Goal: Information Seeking & Learning: Learn about a topic

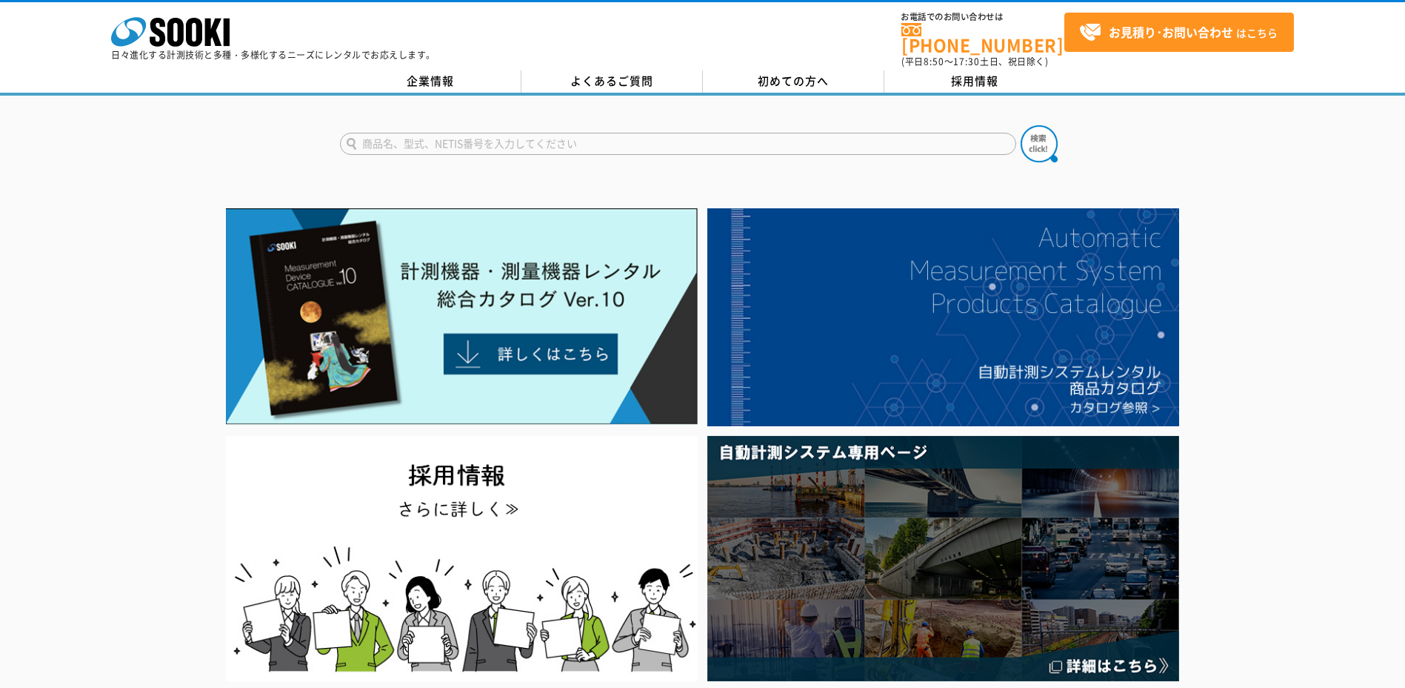
click at [70, 373] on div at bounding box center [702, 444] width 1405 height 482
click at [56, 371] on div at bounding box center [702, 444] width 1405 height 482
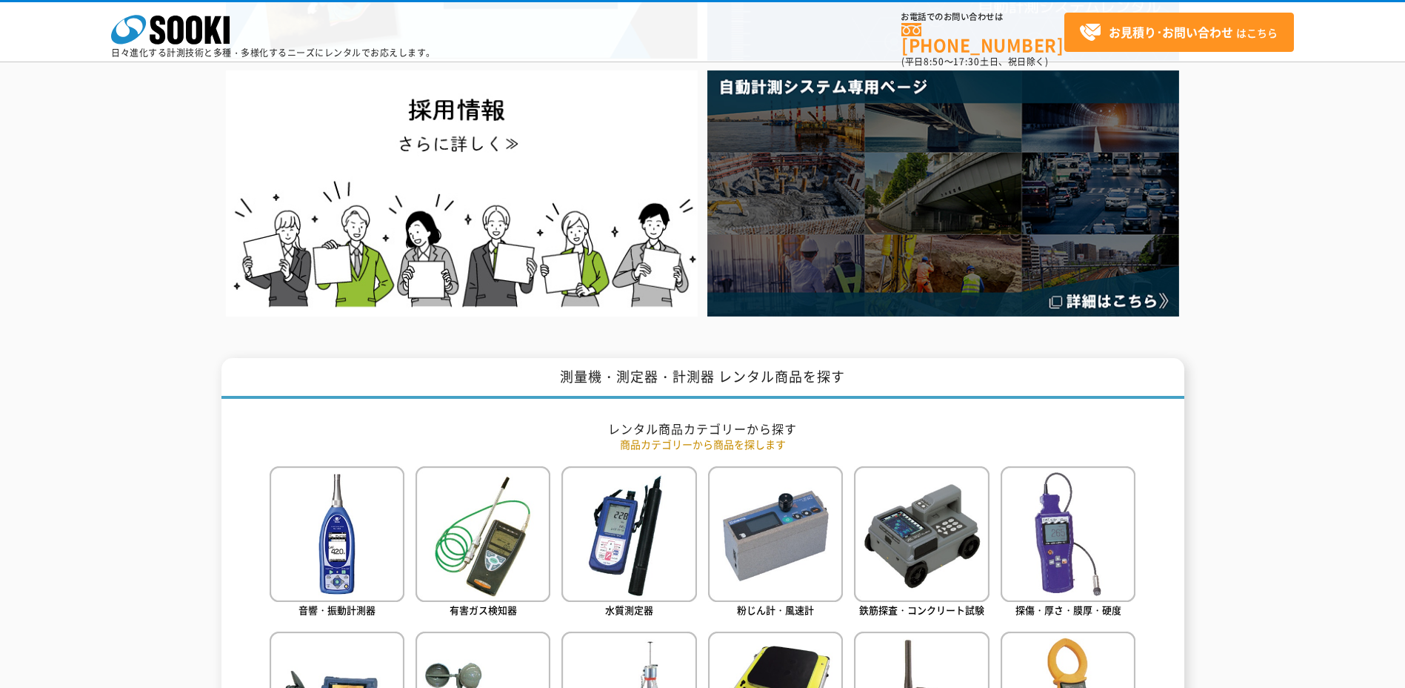
click at [118, 302] on div at bounding box center [702, 79] width 1405 height 482
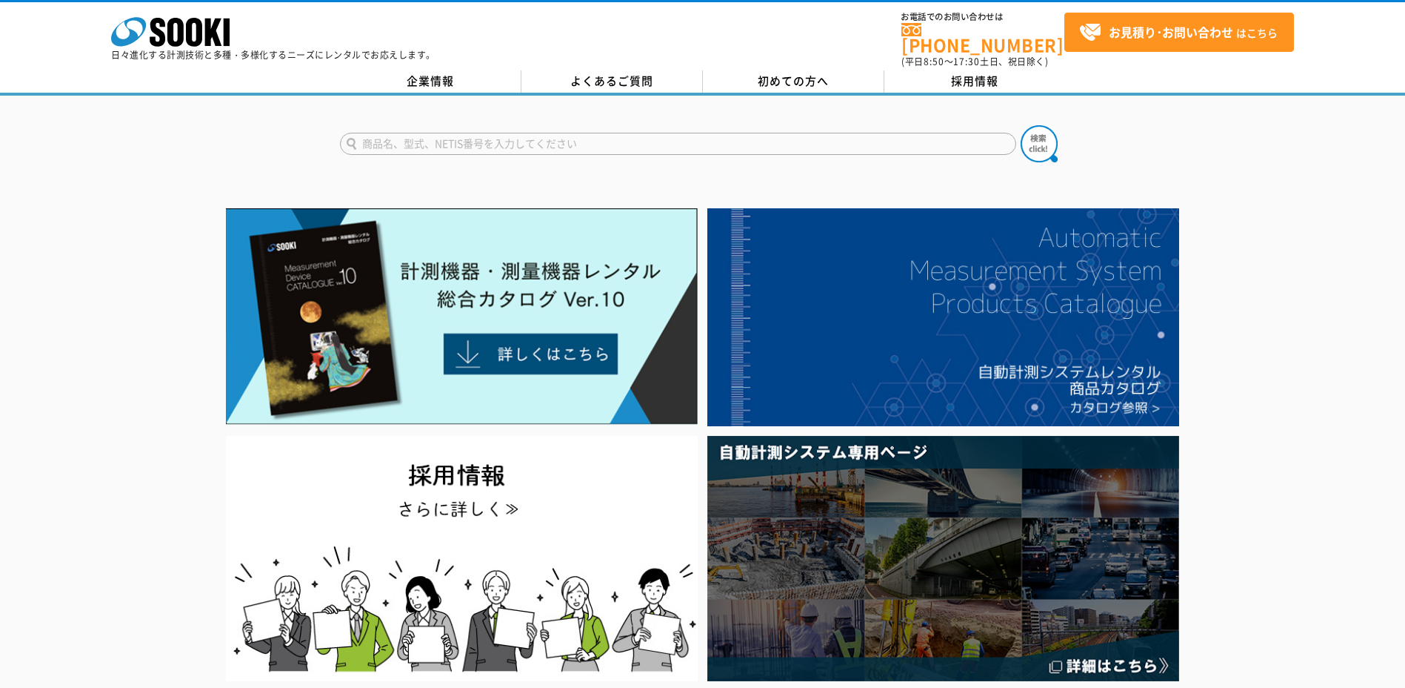
drag, startPoint x: 113, startPoint y: 402, endPoint x: 325, endPoint y: 24, distance: 432.9
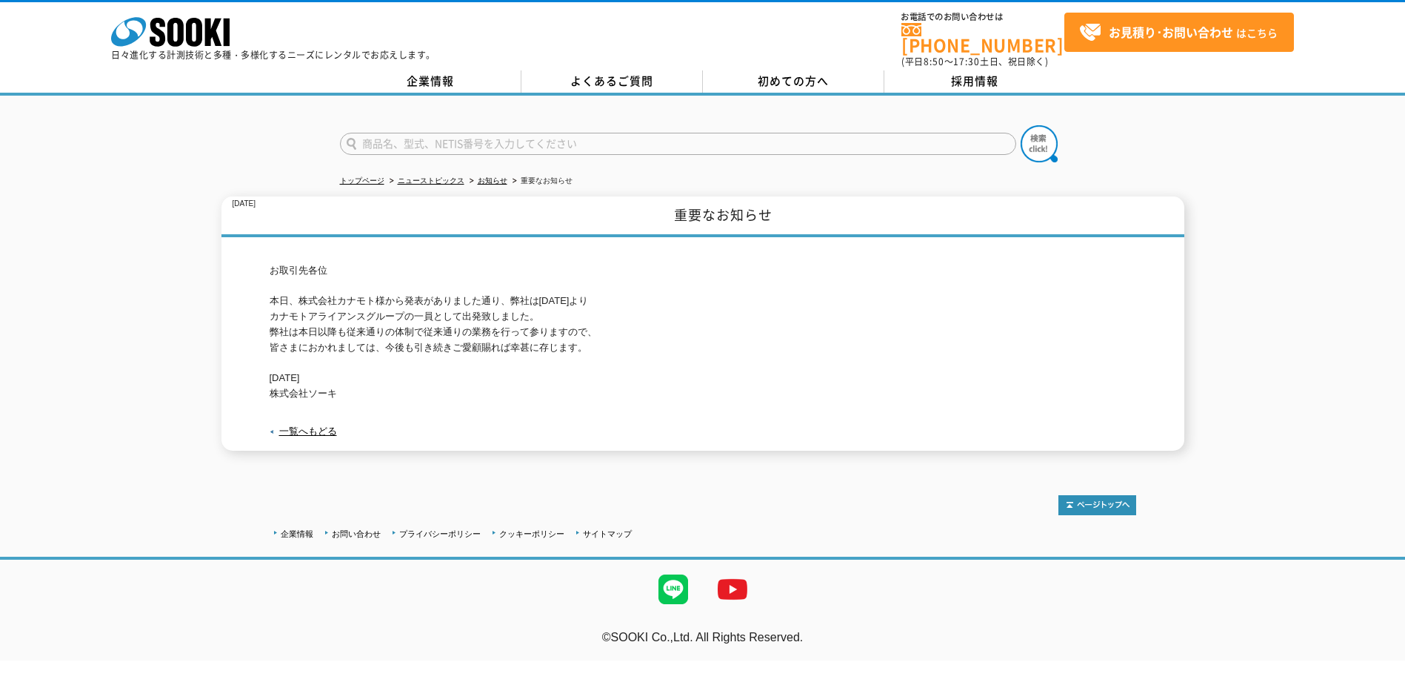
drag, startPoint x: 298, startPoint y: 295, endPoint x: 373, endPoint y: 379, distance: 112.8
click at [373, 379] on p "お取引先各位 本日、株式会社カナモト様から発表がありました通り、弊社は[DATE]より カナモトアライアンスグループの一員として出発致しました。 弊社は本日以…" at bounding box center [703, 332] width 867 height 139
click at [485, 70] on link "企業情報" at bounding box center [431, 81] width 182 height 22
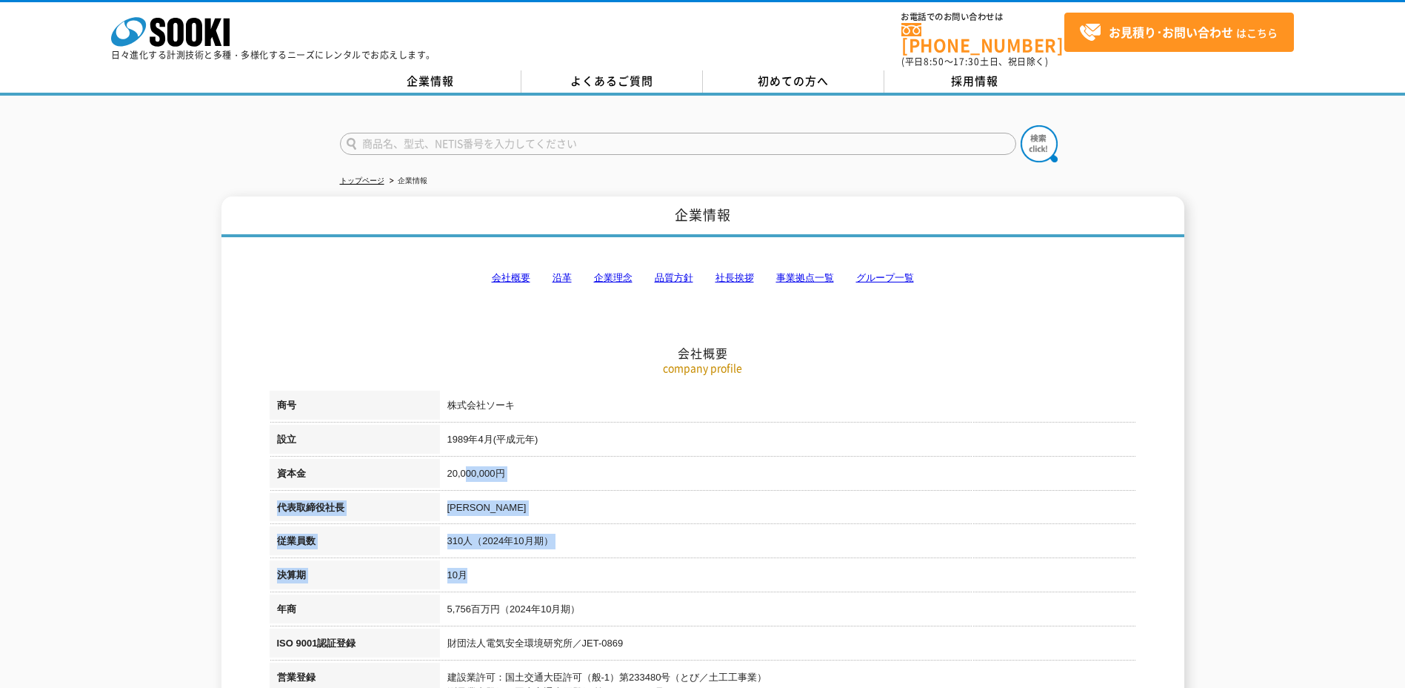
drag, startPoint x: 471, startPoint y: 452, endPoint x: 500, endPoint y: 556, distance: 107.7
click at [500, 560] on td "10月" at bounding box center [788, 577] width 696 height 34
drag, startPoint x: 668, startPoint y: 607, endPoint x: 521, endPoint y: 515, distance: 173.7
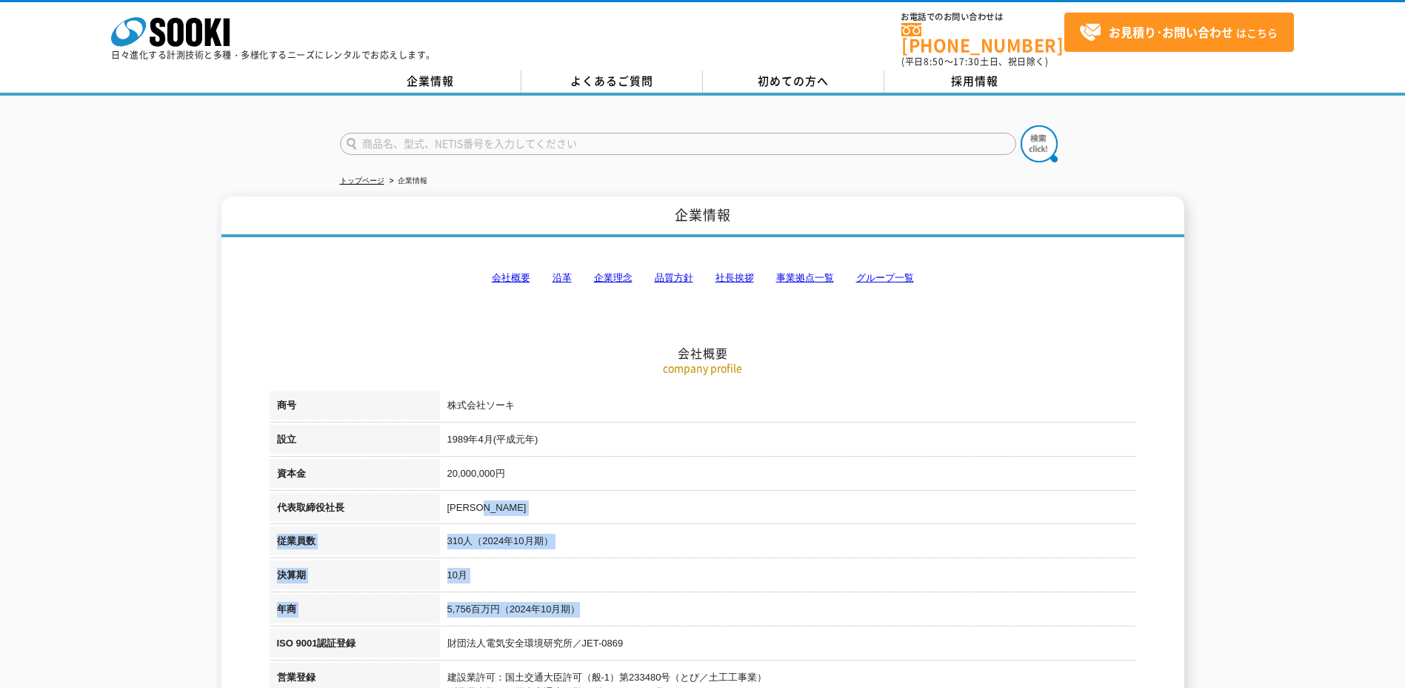
click at [519, 514] on td "梶原 英登" at bounding box center [788, 510] width 696 height 34
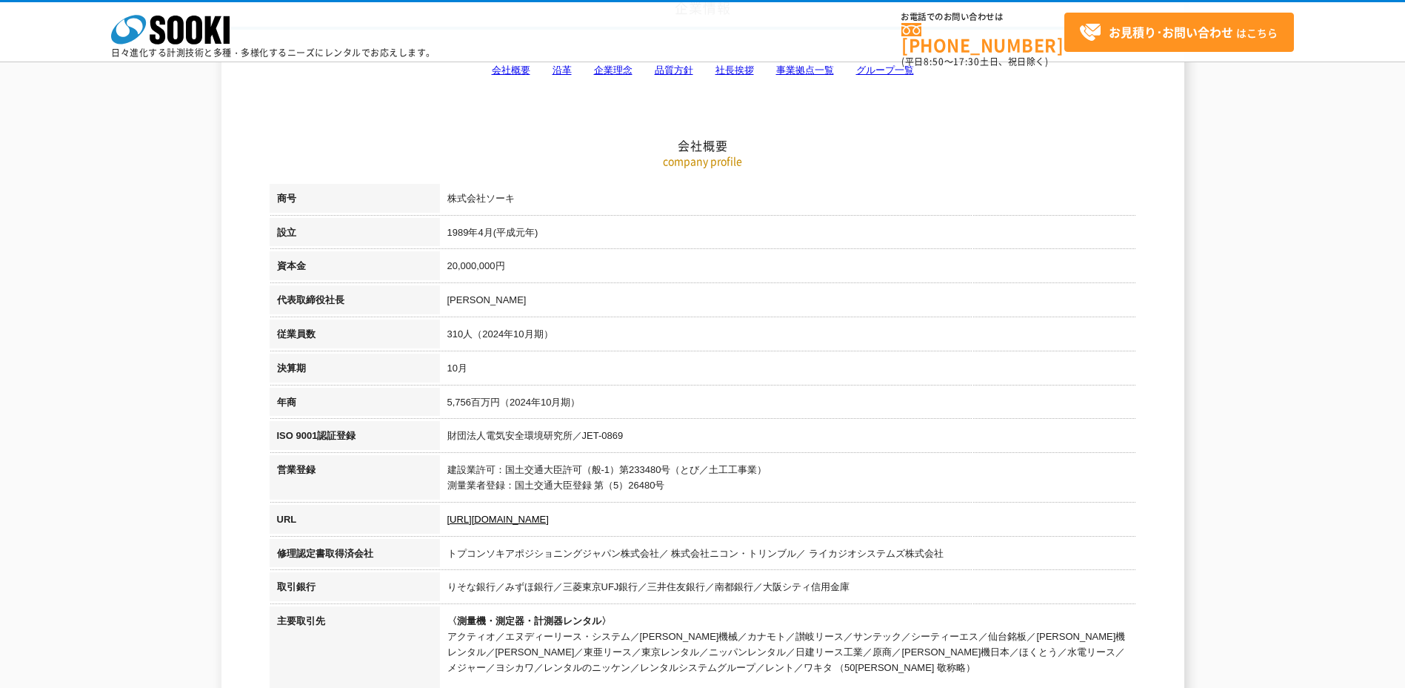
scroll to position [74, 0]
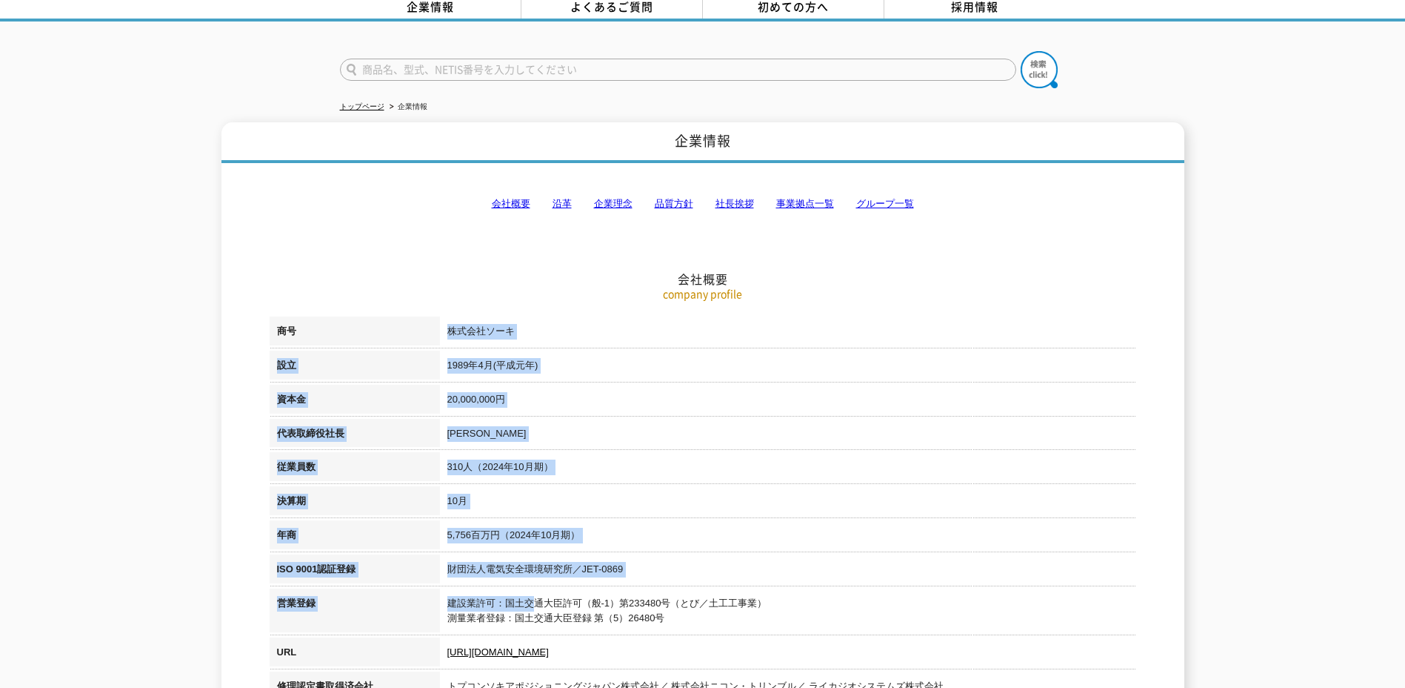
drag, startPoint x: 431, startPoint y: 336, endPoint x: 533, endPoint y: 579, distance: 263.4
click at [533, 579] on tbody "商号 株式会社ソーキ 設立 1989年4月(平成元年) 資本金 20,000,000円 代表取締役社長 梶原 英登 従業員数 310人（2024年10月期） …" at bounding box center [703, 646] width 867 height 660
click at [533, 588] on td "建設業許可：国土交通大臣許可（般-1）第233480号（とび／土工工事業） 測量業者登録：国土交通大臣登録 第（5）26480号" at bounding box center [788, 613] width 696 height 50
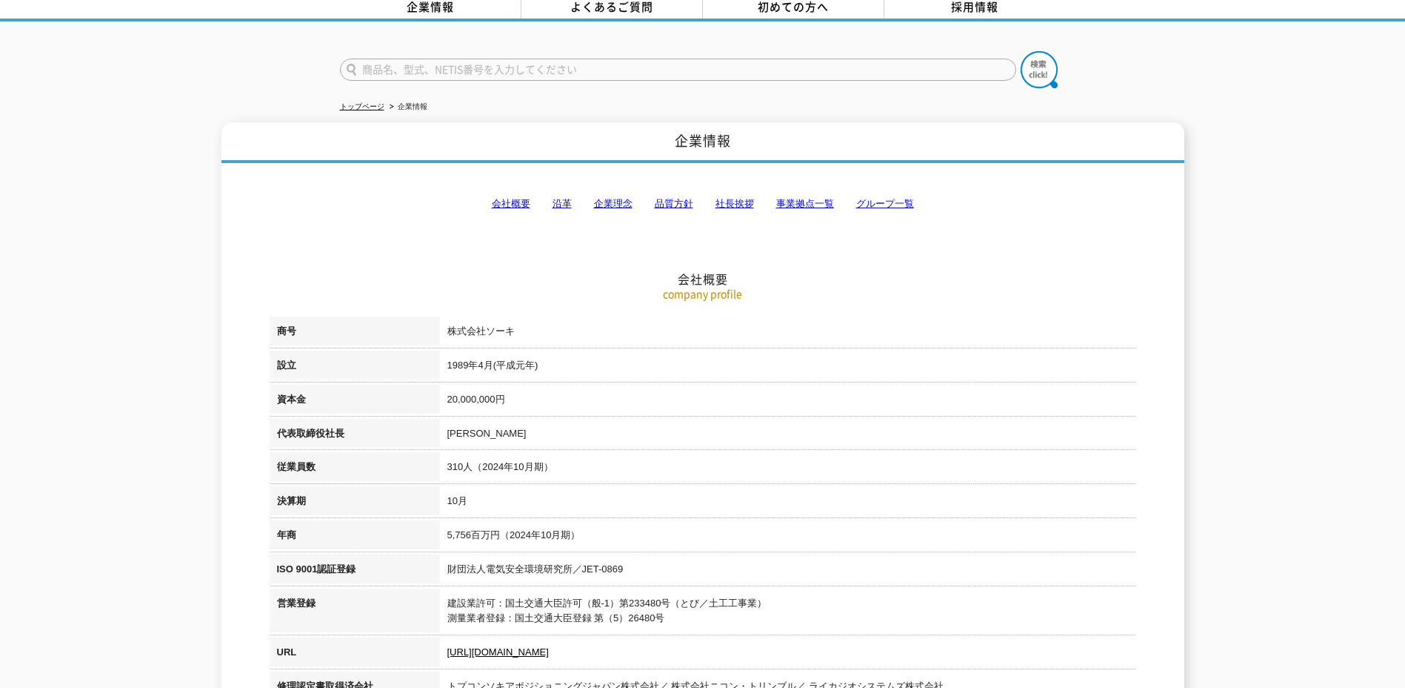
click at [518, 336] on td "株式会社ソーキ" at bounding box center [788, 333] width 696 height 34
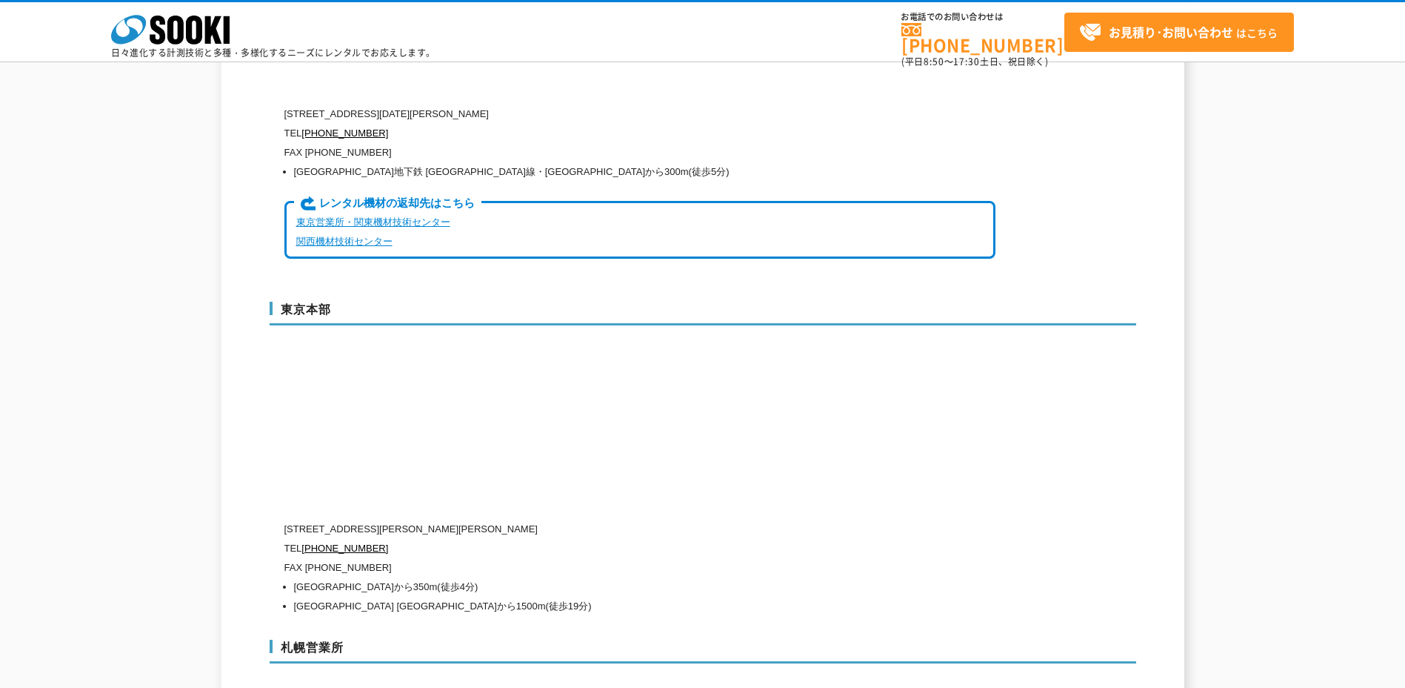
scroll to position [3704, 0]
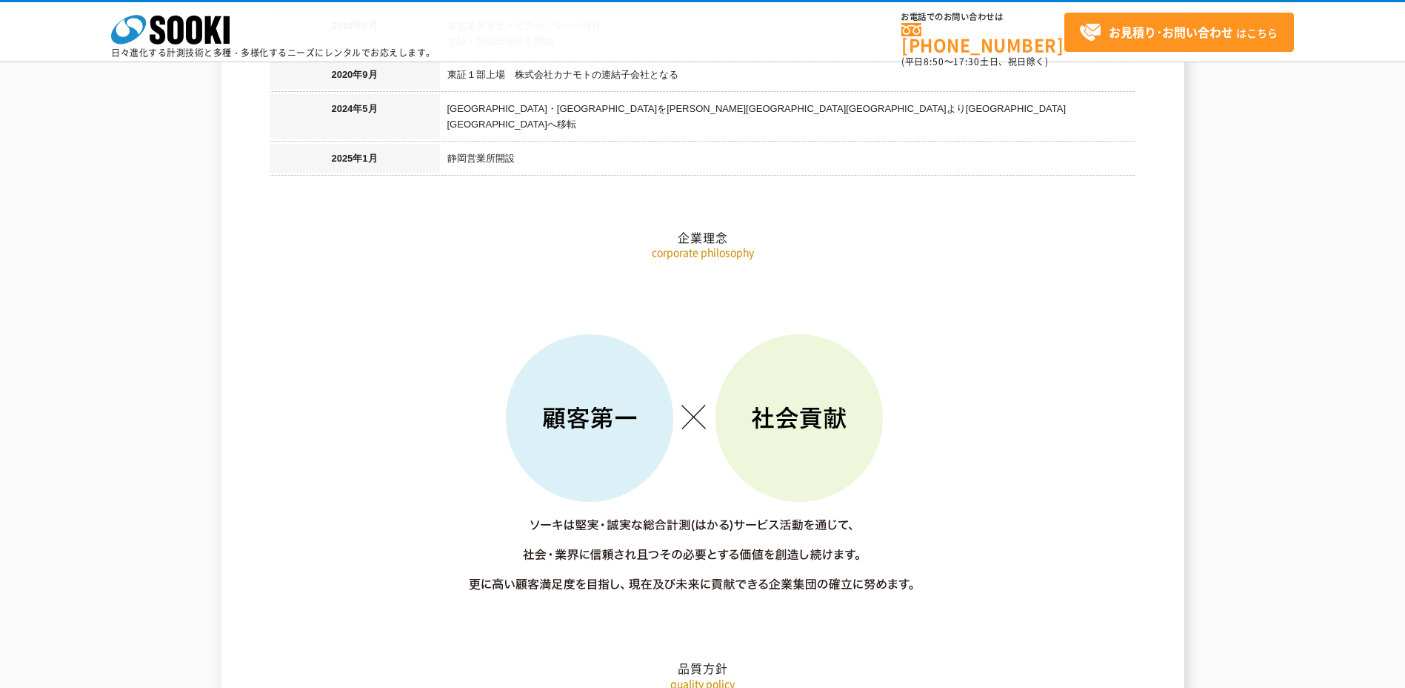
drag, startPoint x: 667, startPoint y: 286, endPoint x: 675, endPoint y: 140, distance: 146.2
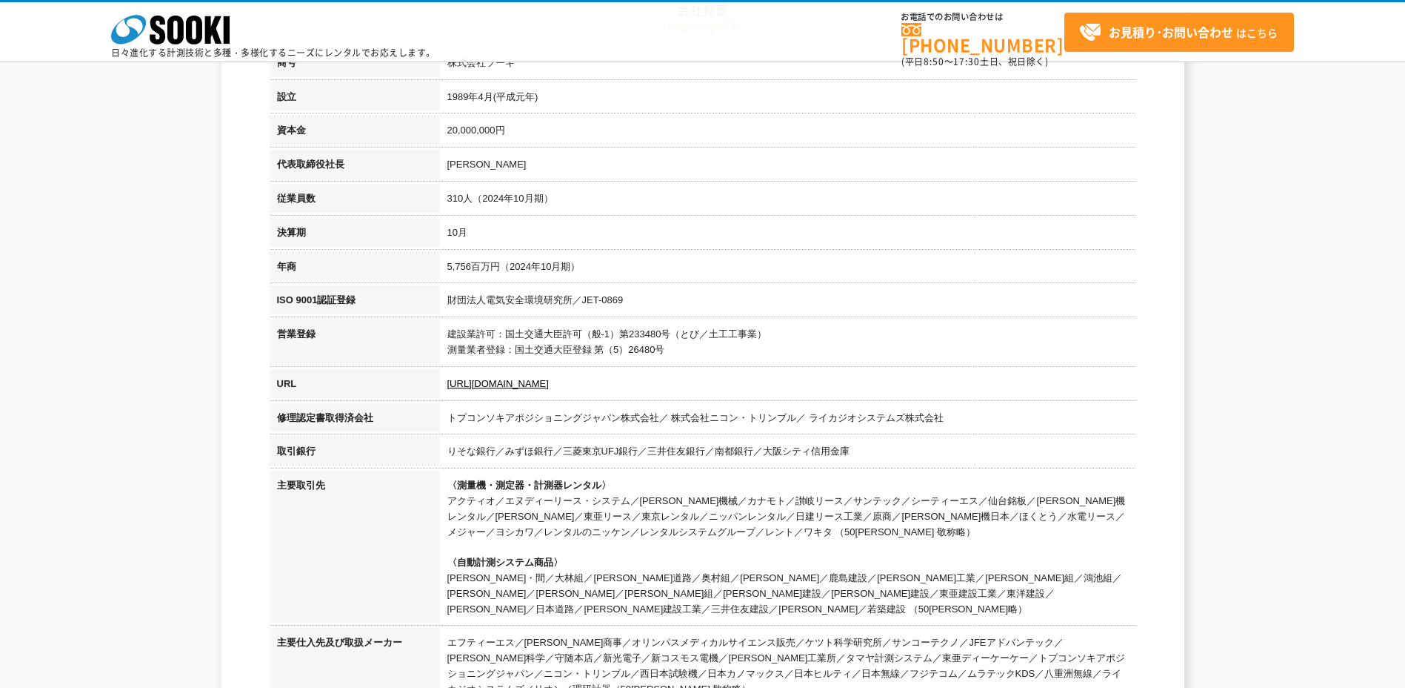
scroll to position [296, 0]
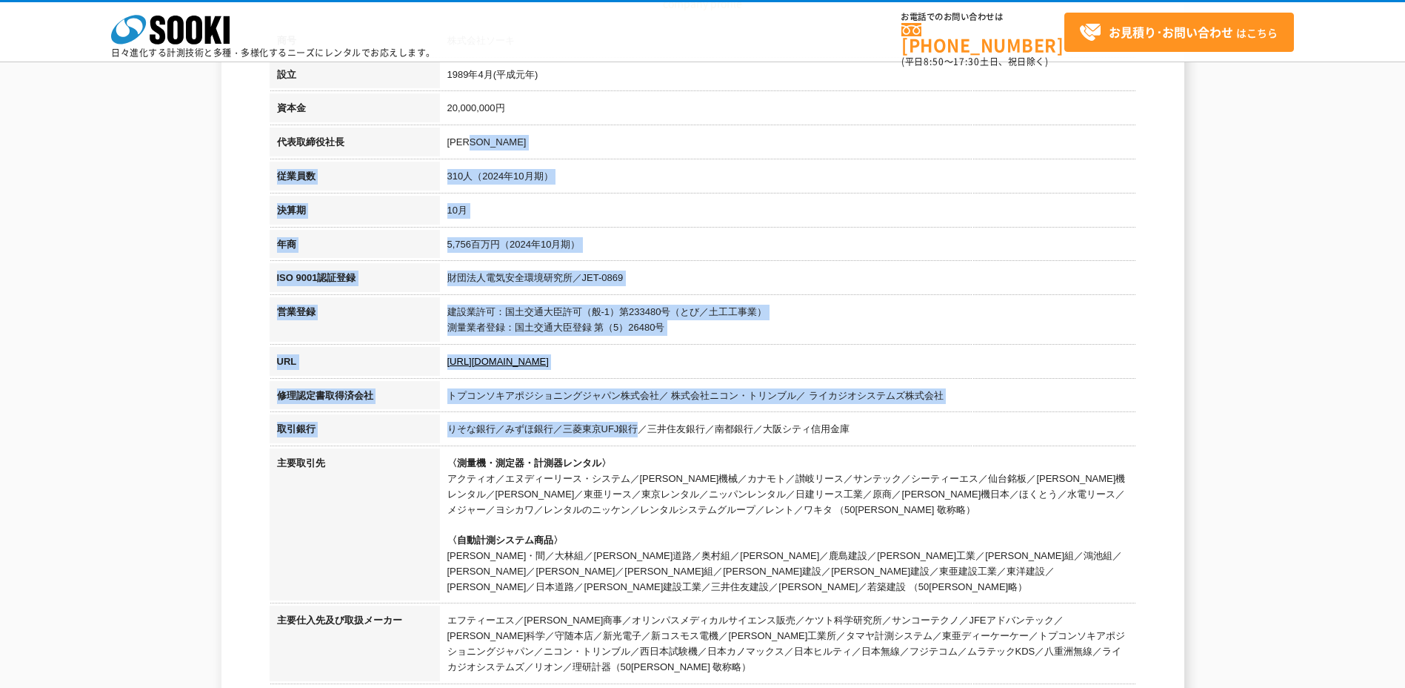
drag, startPoint x: 477, startPoint y: 133, endPoint x: 639, endPoint y: 436, distance: 344.4
click at [639, 436] on tbody "商号 株式会社ソーキ 設立 1989年4月(平成元年) 資本金 20,000,000円 代表取締役社長 梶原 英登 従業員数 310人（2024年10月期） …" at bounding box center [703, 356] width 867 height 660
click at [639, 436] on td "りそな銀行／みずほ銀行／三菱東京UFJ銀行／三井住友銀行／南都銀行／大阪シティ信用金庫" at bounding box center [788, 431] width 696 height 34
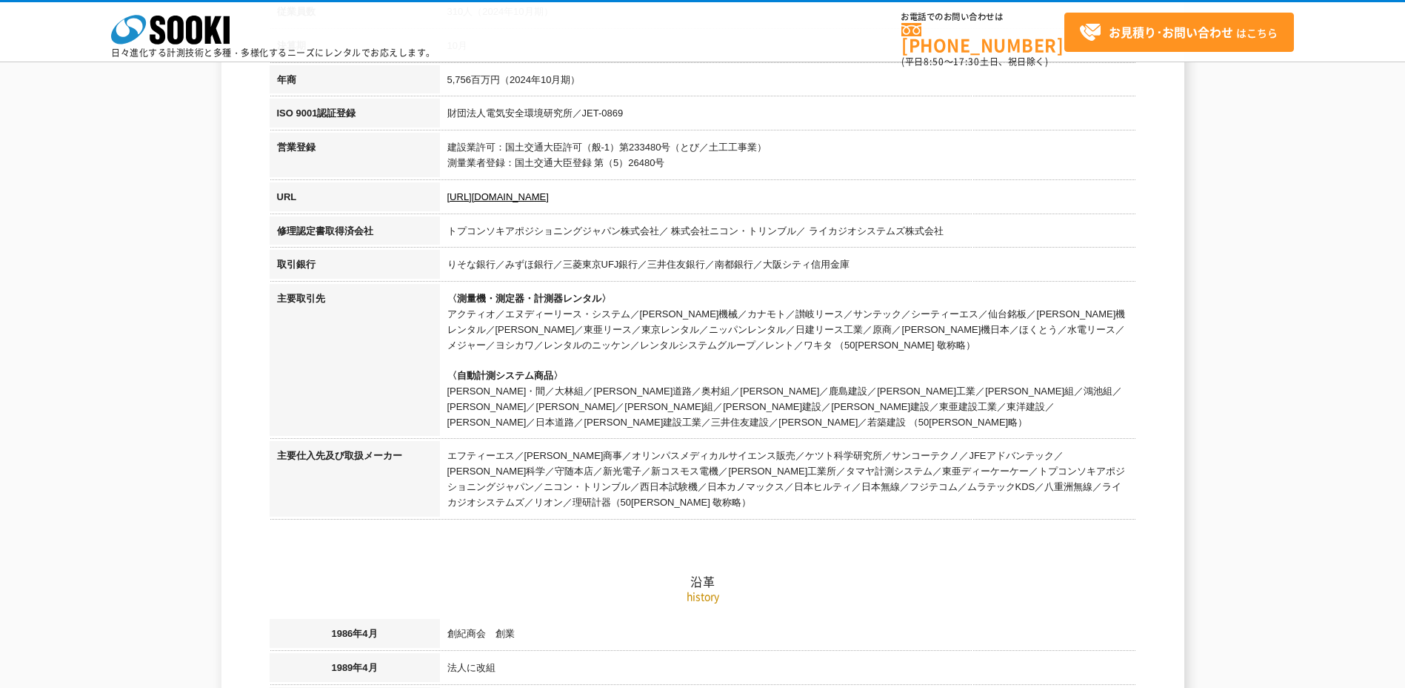
scroll to position [519, 0]
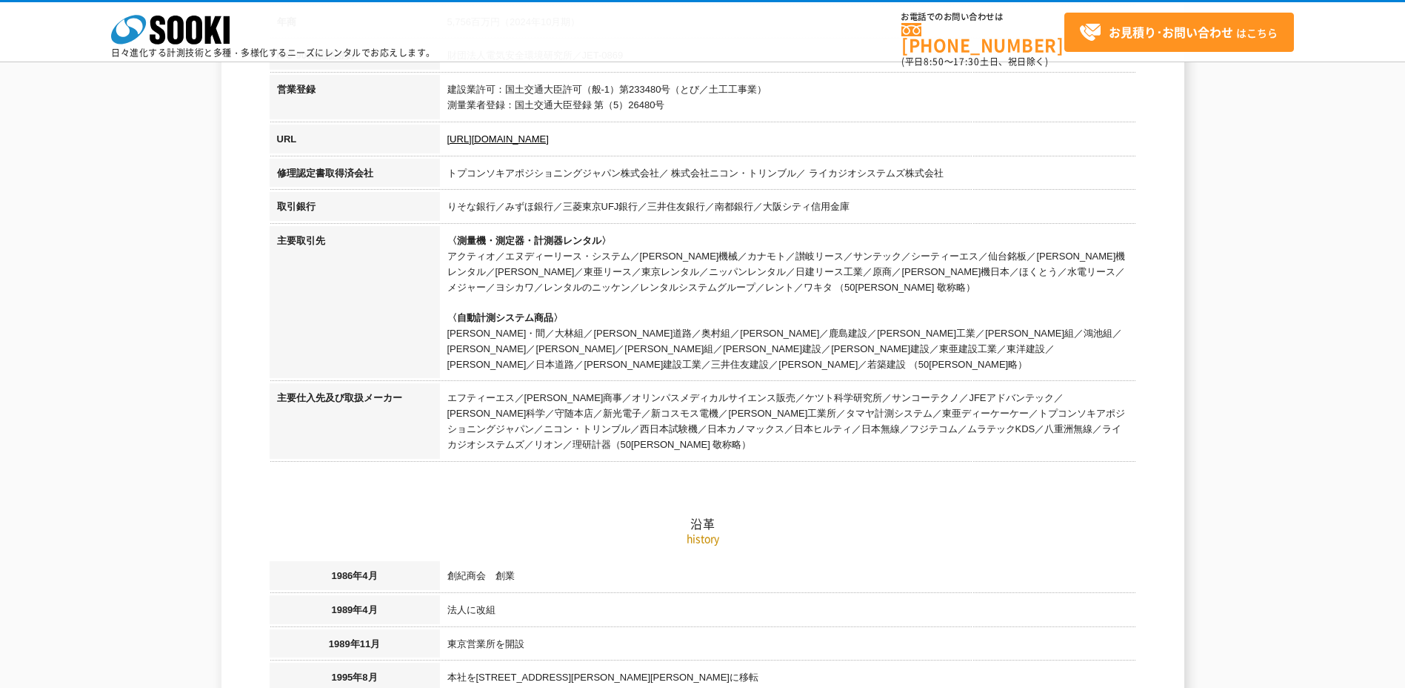
drag, startPoint x: 616, startPoint y: 434, endPoint x: 510, endPoint y: 372, distance: 123.5
click at [510, 372] on h2 "沿革" at bounding box center [703, 449] width 867 height 164
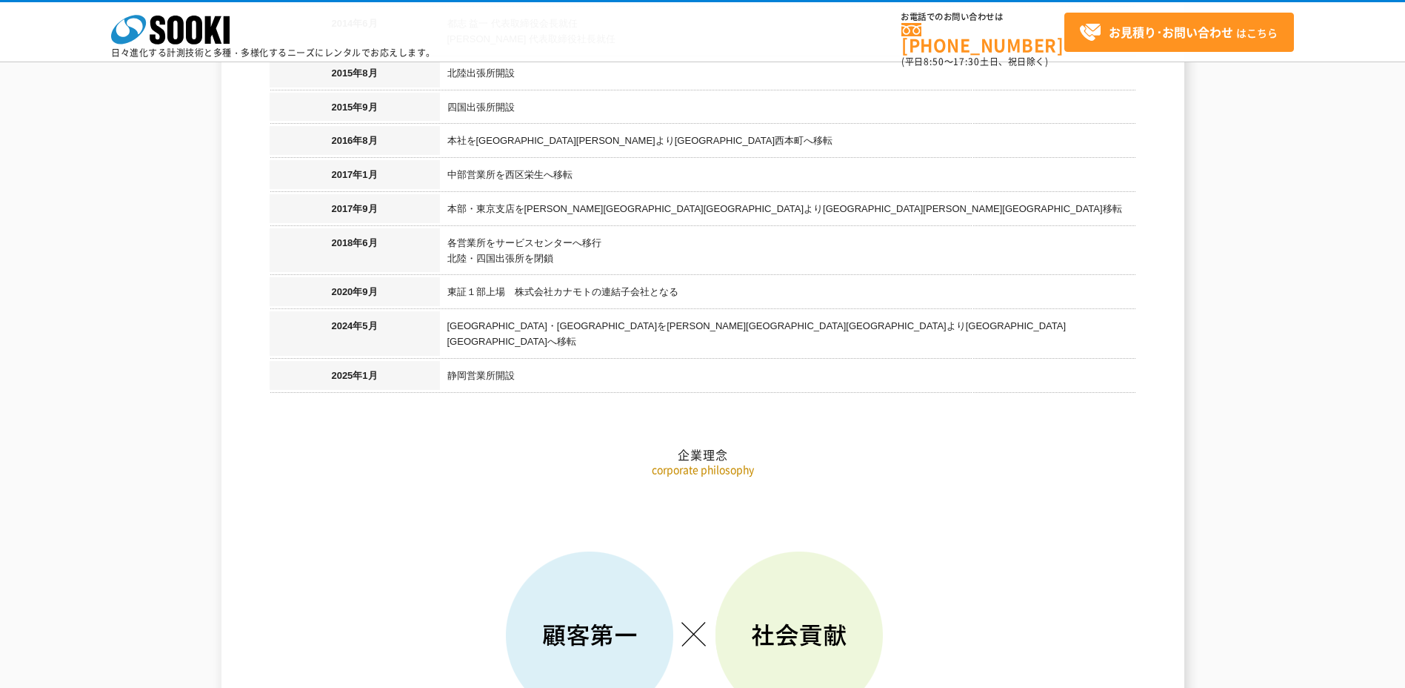
scroll to position [1630, 0]
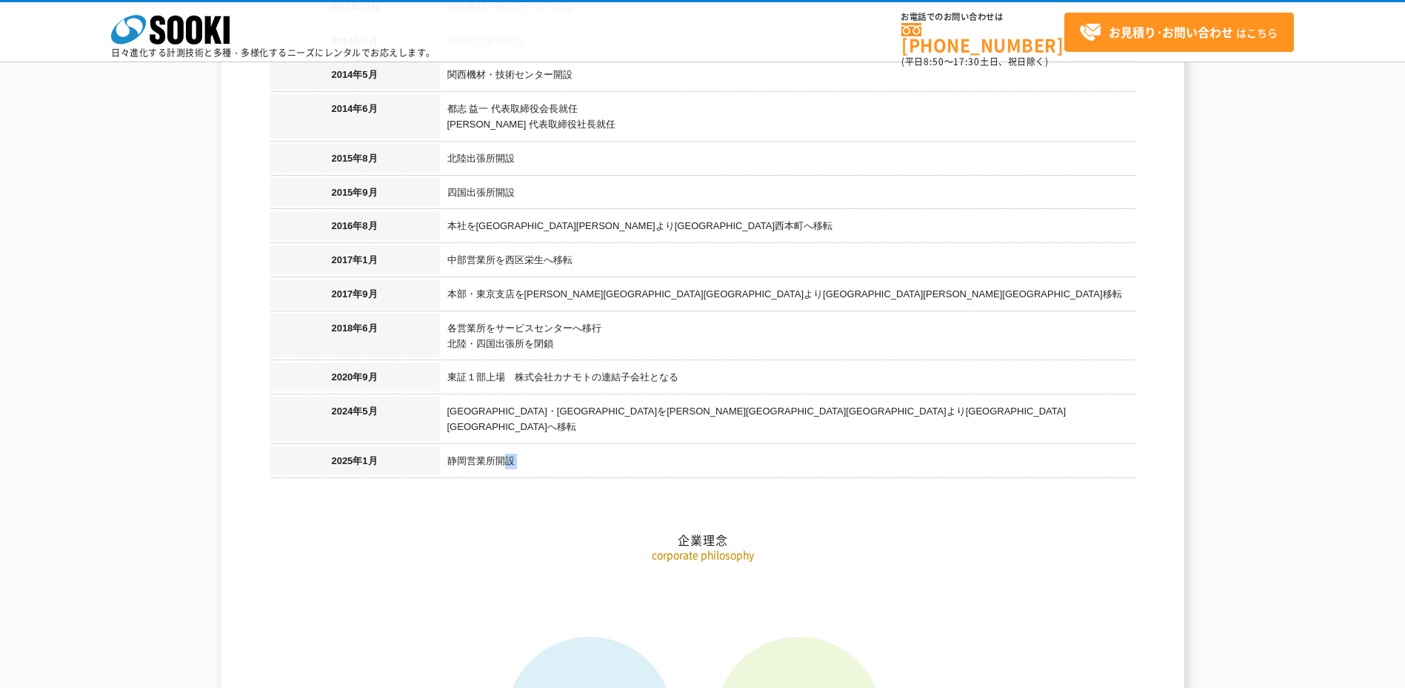
drag, startPoint x: 509, startPoint y: 434, endPoint x: 428, endPoint y: 367, distance: 104.7
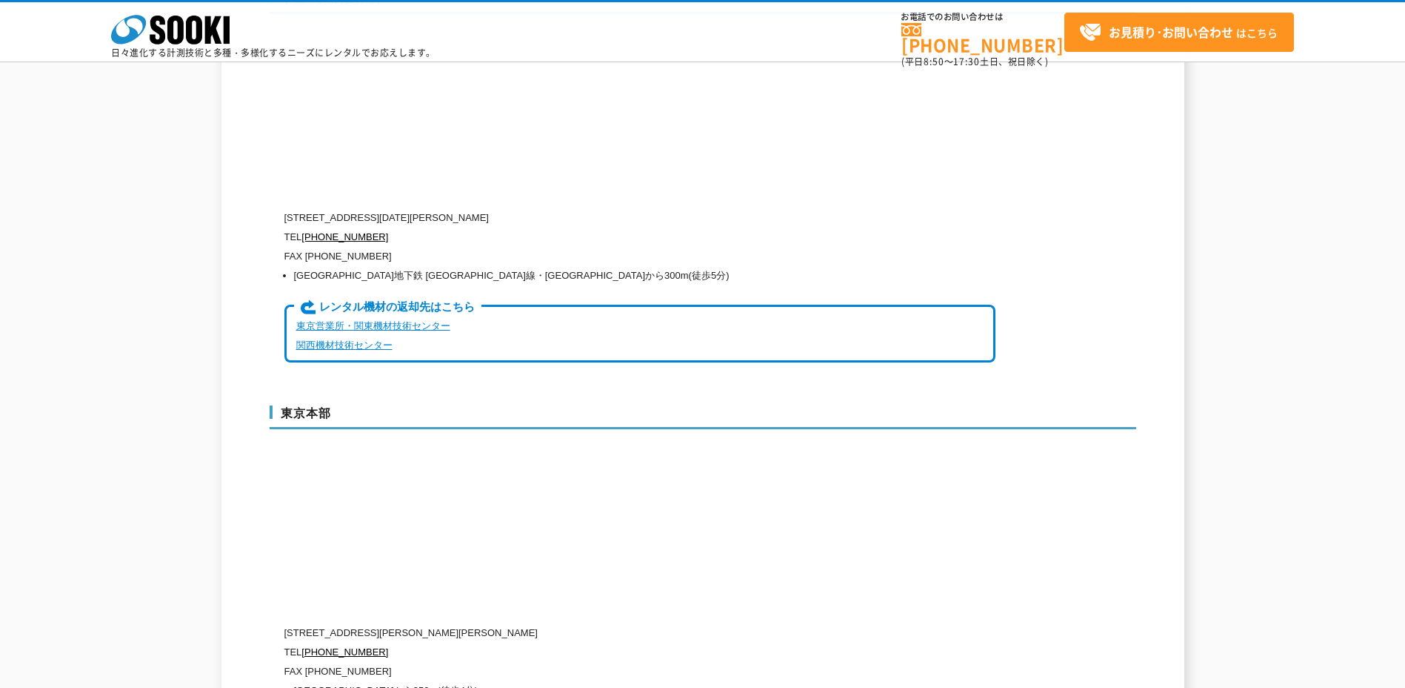
scroll to position [3630, 0]
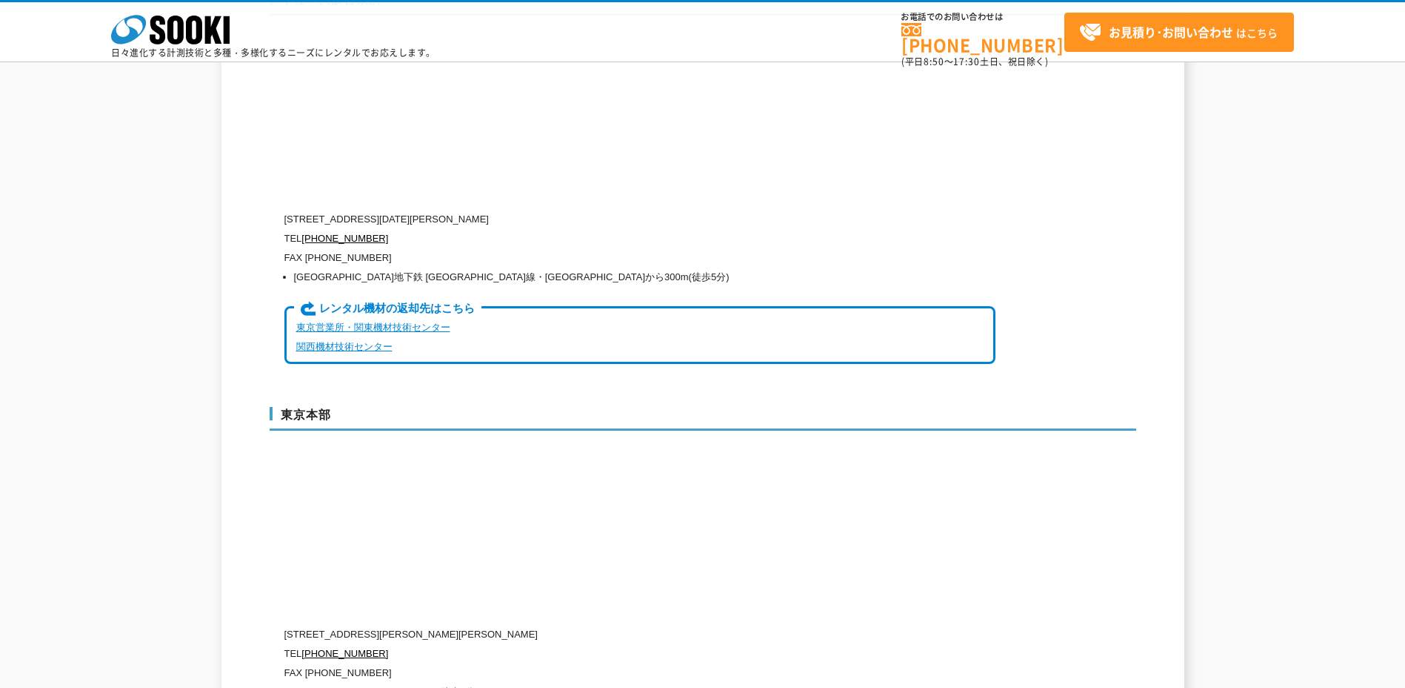
drag, startPoint x: 852, startPoint y: 439, endPoint x: 872, endPoint y: 556, distance: 118.0
click at [872, 556] on div "東京本部 〒104-0033 東京都中央区新川1-8-6 秩父ビルディング5階 TEL 0120-856-991 FAX (03)5117-3521 東京メト…" at bounding box center [703, 561] width 867 height 338
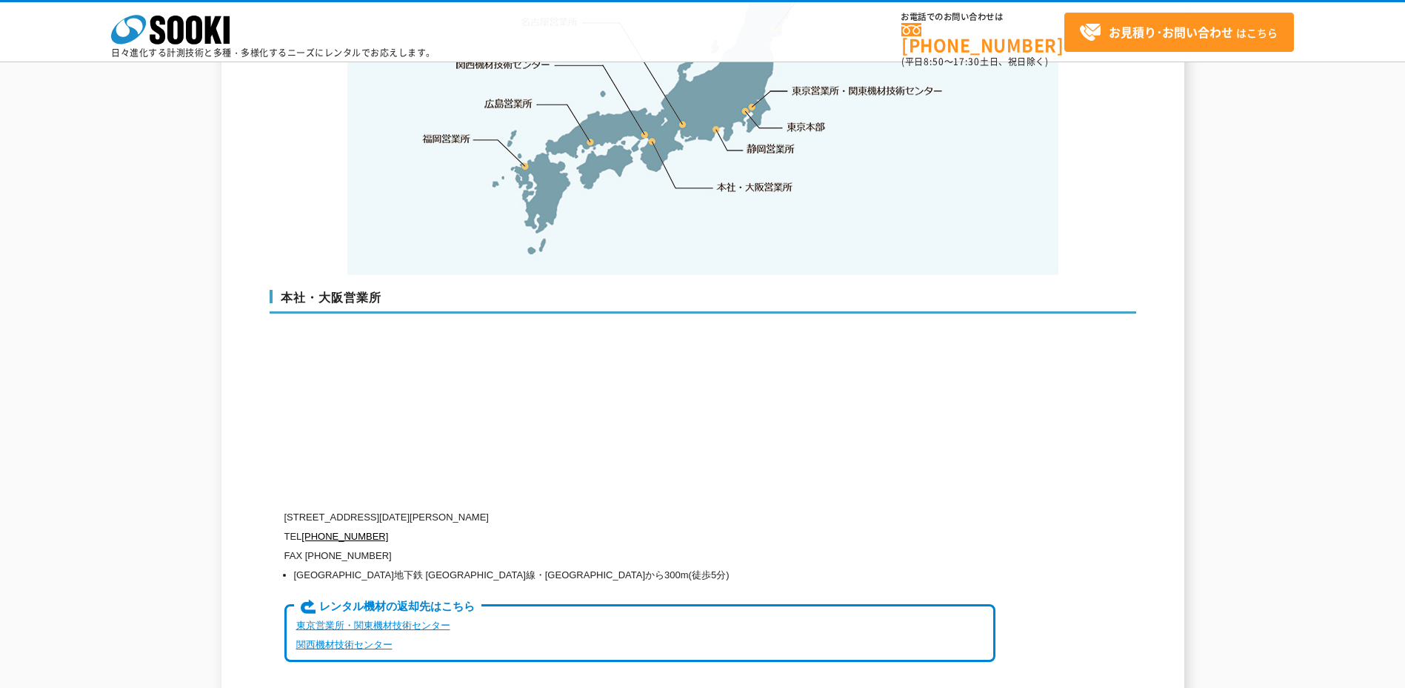
scroll to position [3260, 0]
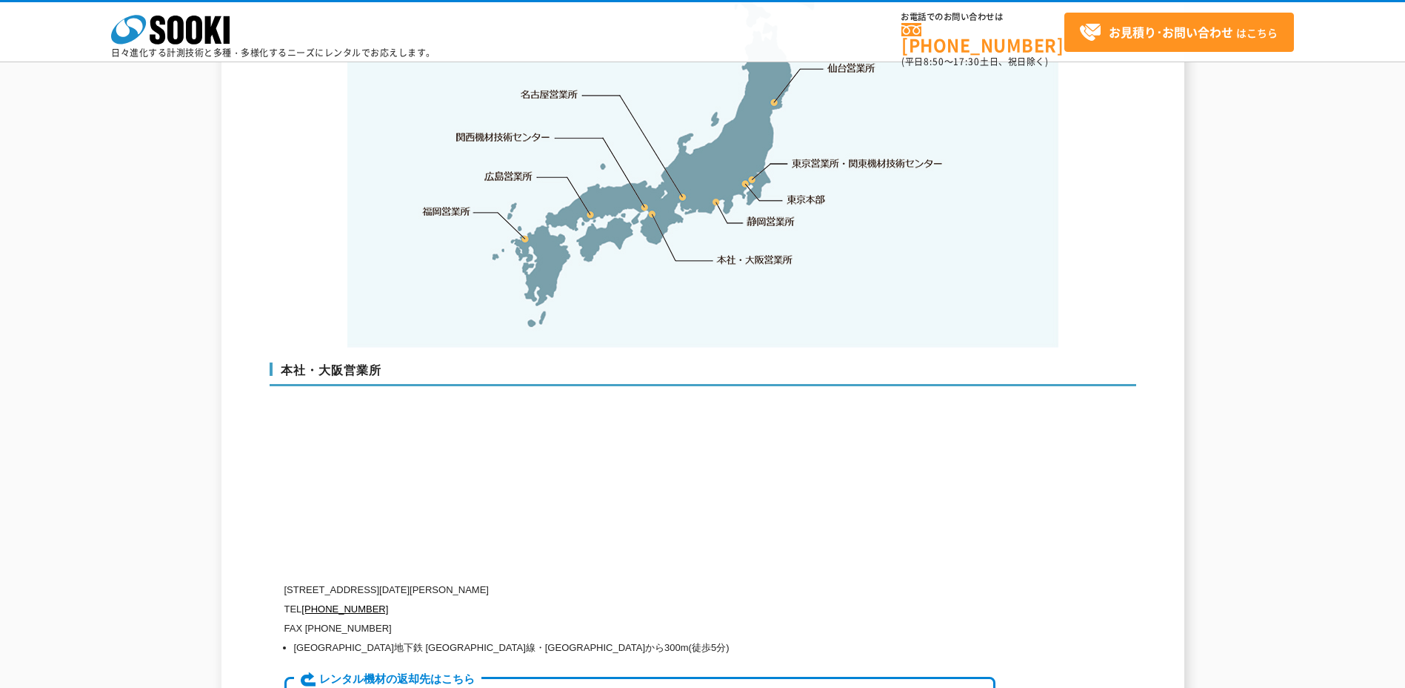
drag, startPoint x: 1096, startPoint y: 477, endPoint x: 900, endPoint y: 273, distance: 283.0
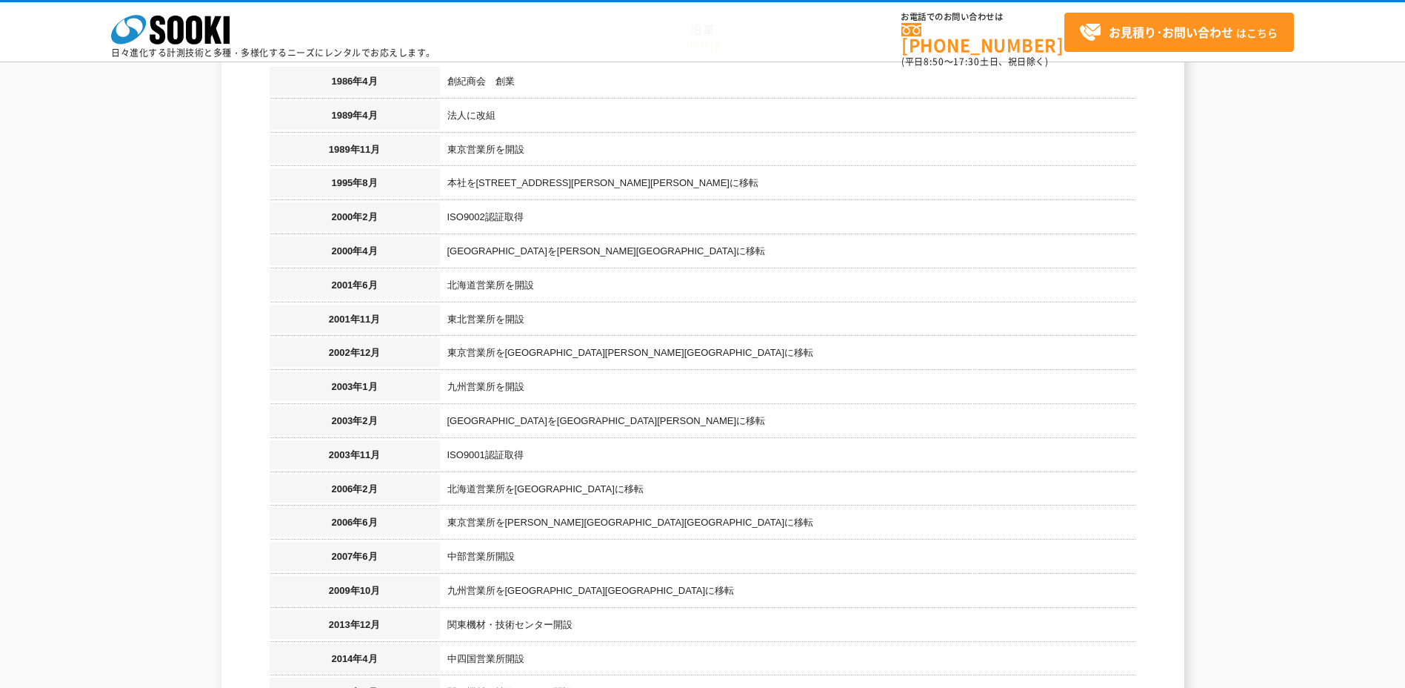
scroll to position [889, 0]
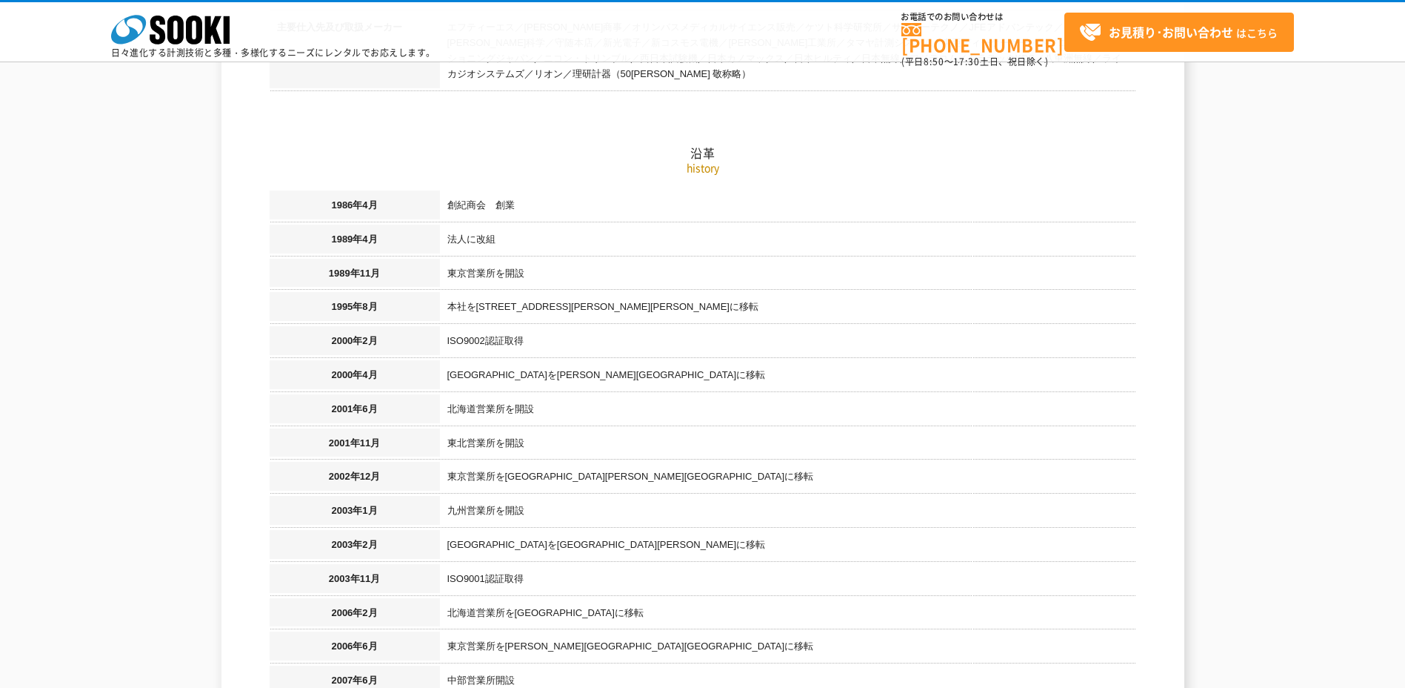
click at [454, 408] on td "北海道営業所を開設" at bounding box center [788, 411] width 696 height 34
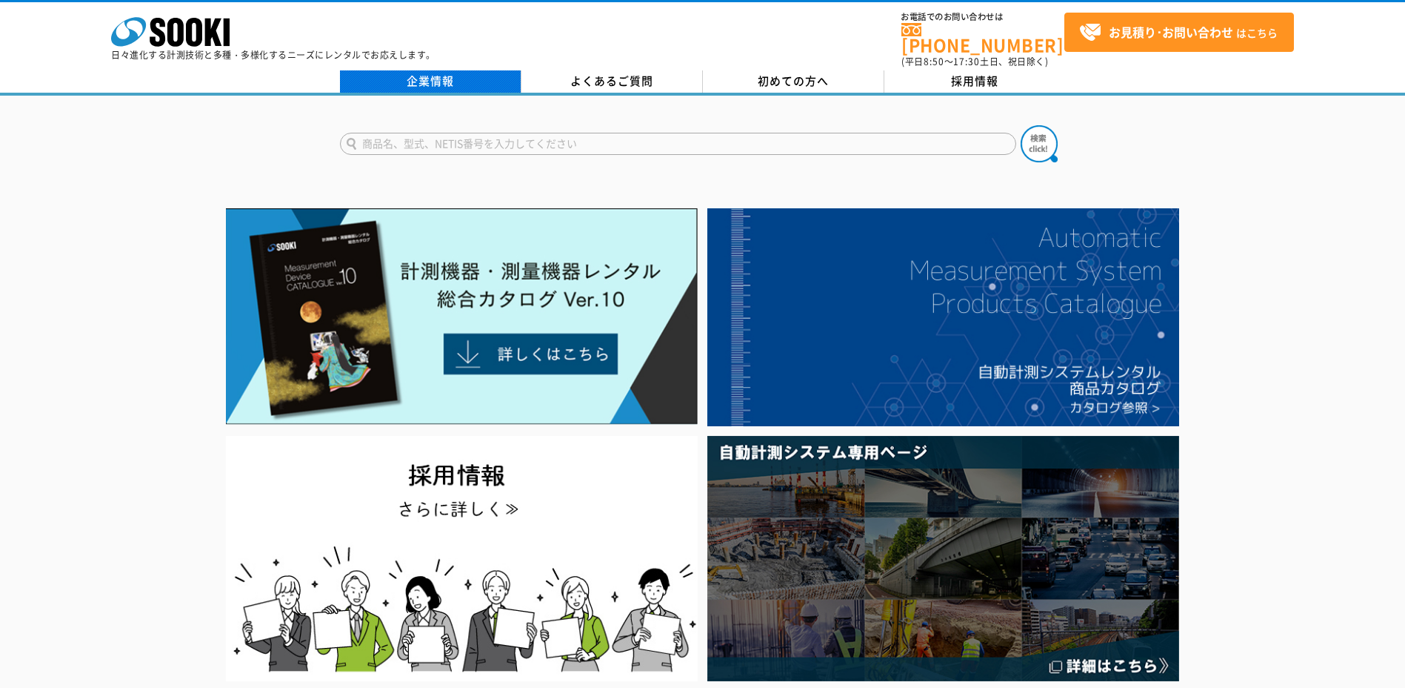
click at [470, 70] on link "企業情報" at bounding box center [431, 81] width 182 height 22
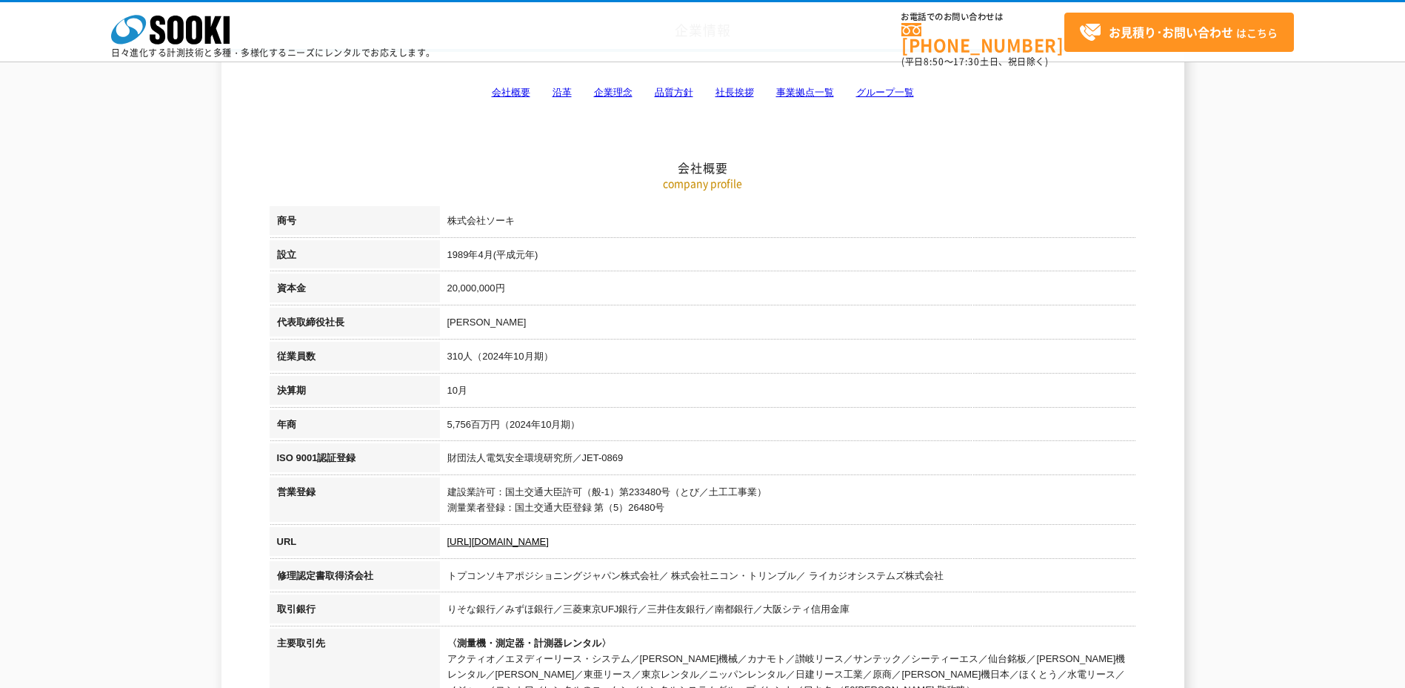
scroll to position [370, 0]
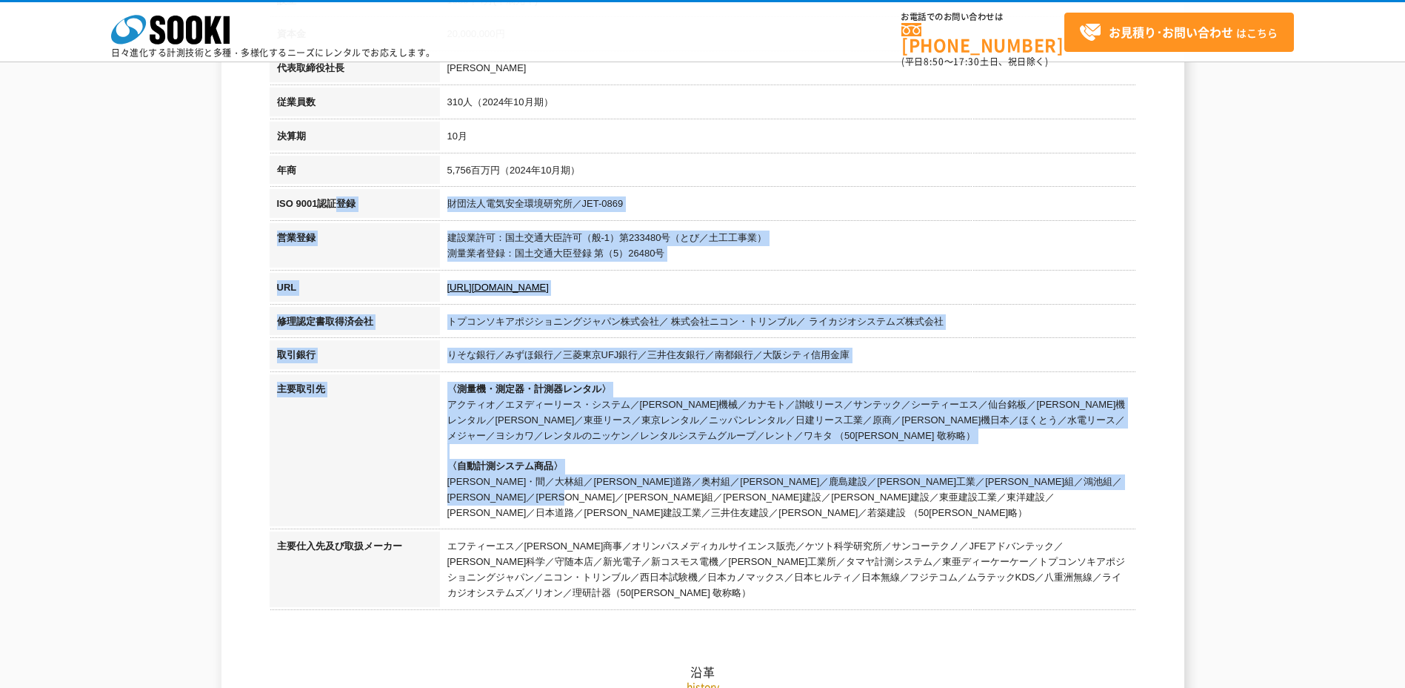
drag, startPoint x: 345, startPoint y: 197, endPoint x: 643, endPoint y: 503, distance: 427.5
click at [643, 503] on tbody "商号 株式会社ソーキ 設立 [DATE]([PERSON_NAME][DATE]) 資本金 20,000,000円 代表取締役社長 [PERSON_NAME]…" at bounding box center [703, 282] width 867 height 660
click at [643, 503] on td "〈測量機・測定器・計測器レンタル〉 アクティオ／エヌディーリース・システム／[PERSON_NAME]機械／カナモト／讃岐リース／サンテック／シーティーエス／…" at bounding box center [788, 452] width 696 height 157
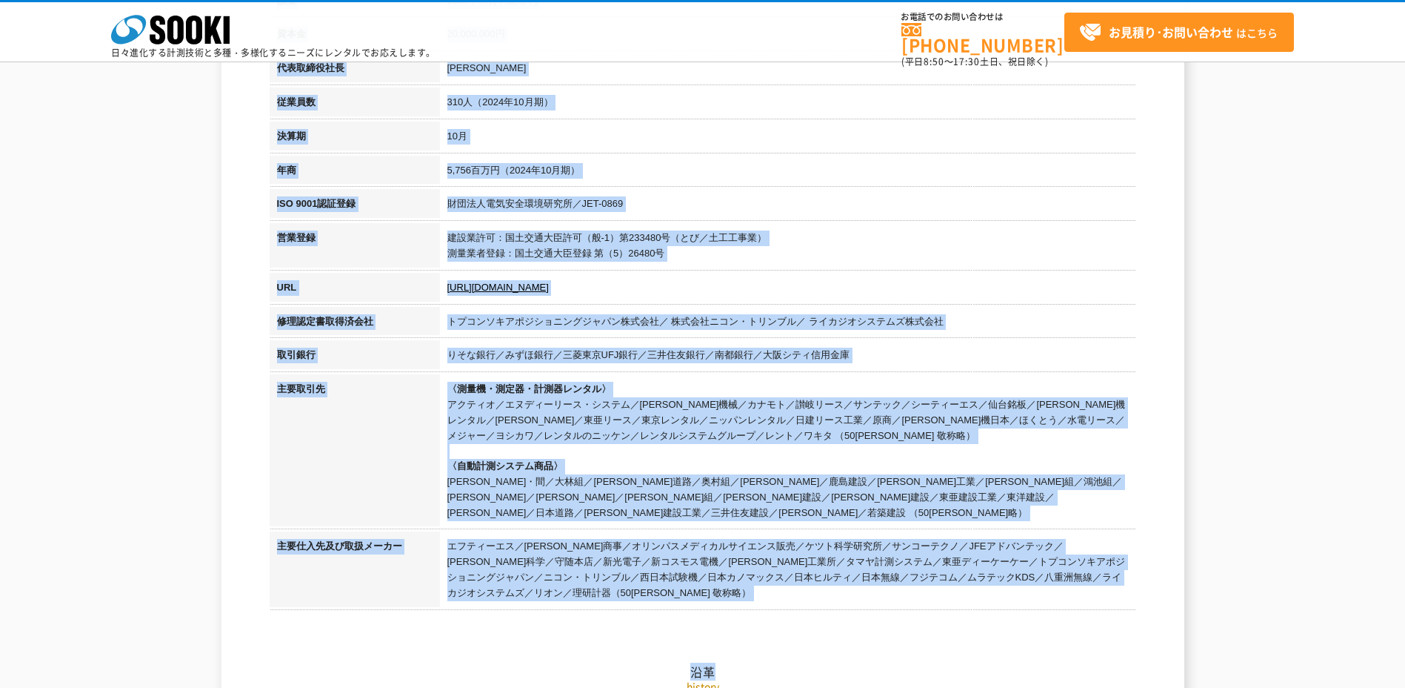
drag, startPoint x: 886, startPoint y: 590, endPoint x: 267, endPoint y: 285, distance: 690.5
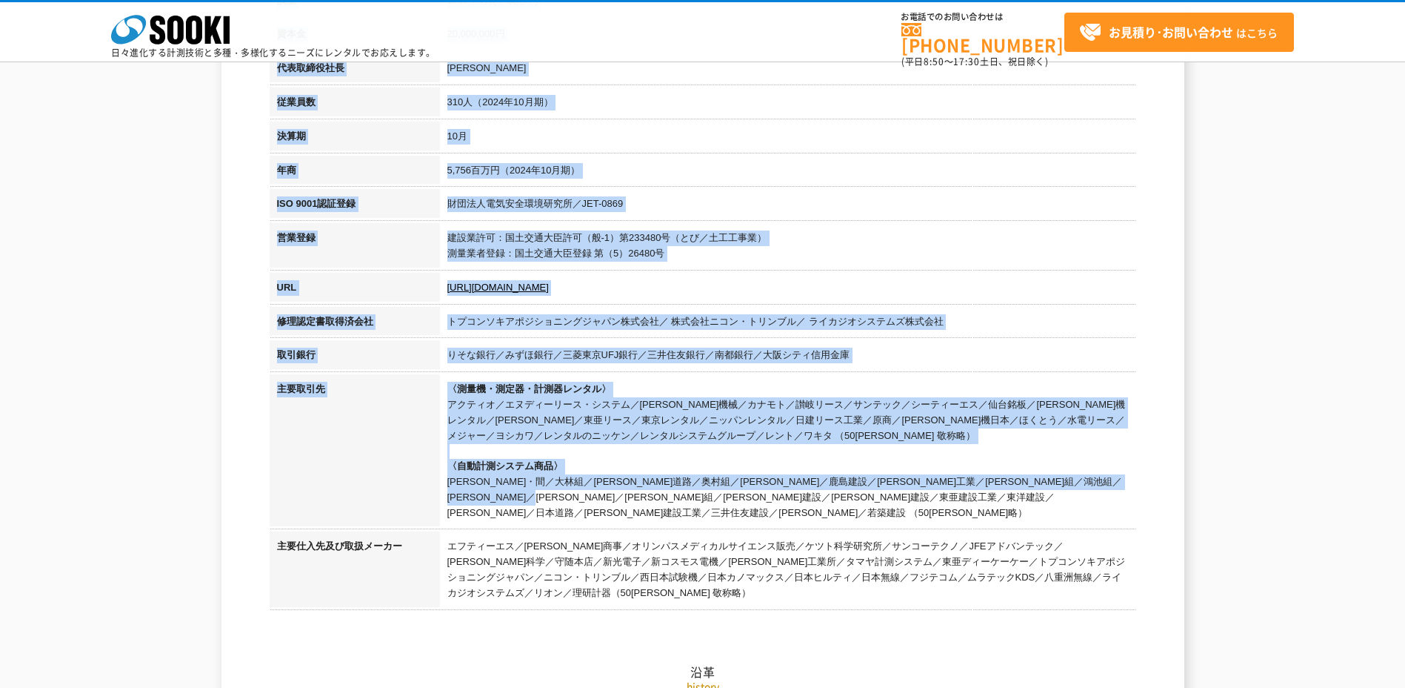
drag, startPoint x: 261, startPoint y: 253, endPoint x: 590, endPoint y: 499, distance: 411.3
click at [590, 499] on td "〈測量機・測定器・計測器レンタル〉 アクティオ／エヌディーリース・システム／[PERSON_NAME]機械／カナモト／讃岐リース／サンテック／シーティーエス／…" at bounding box center [788, 452] width 696 height 157
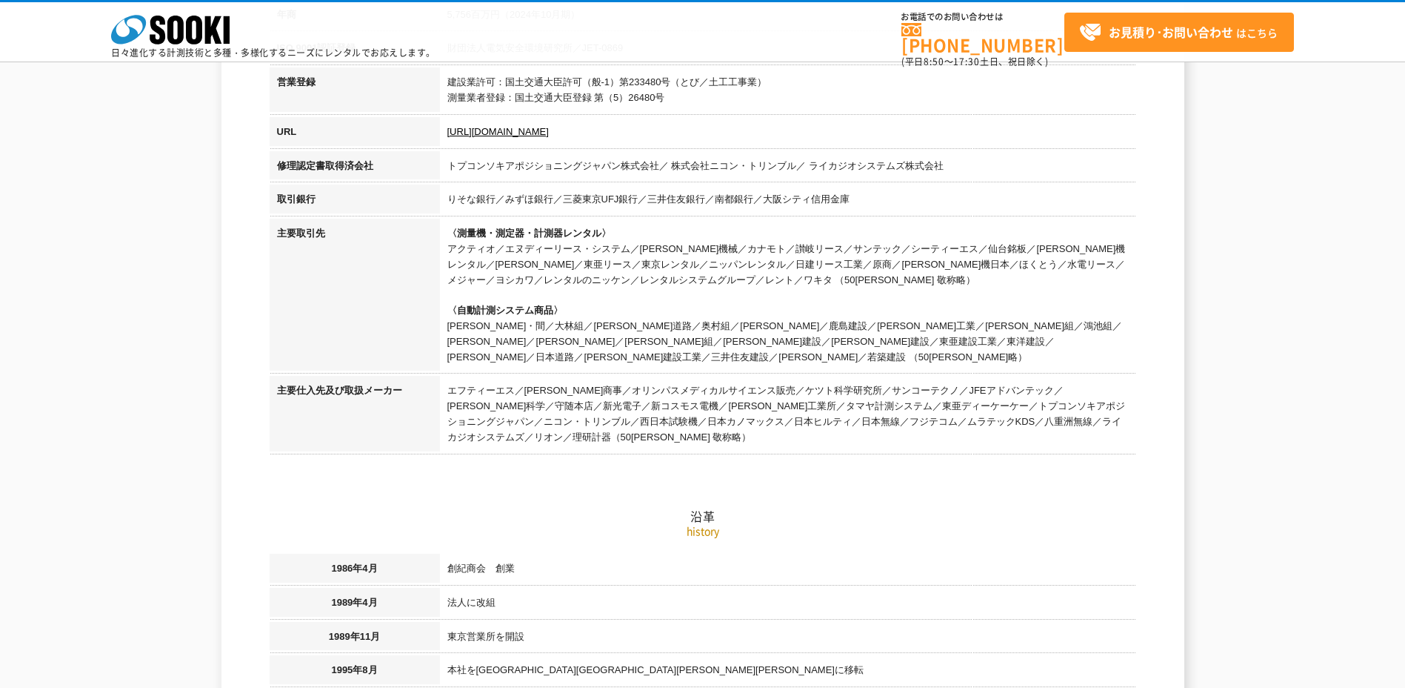
scroll to position [667, 0]
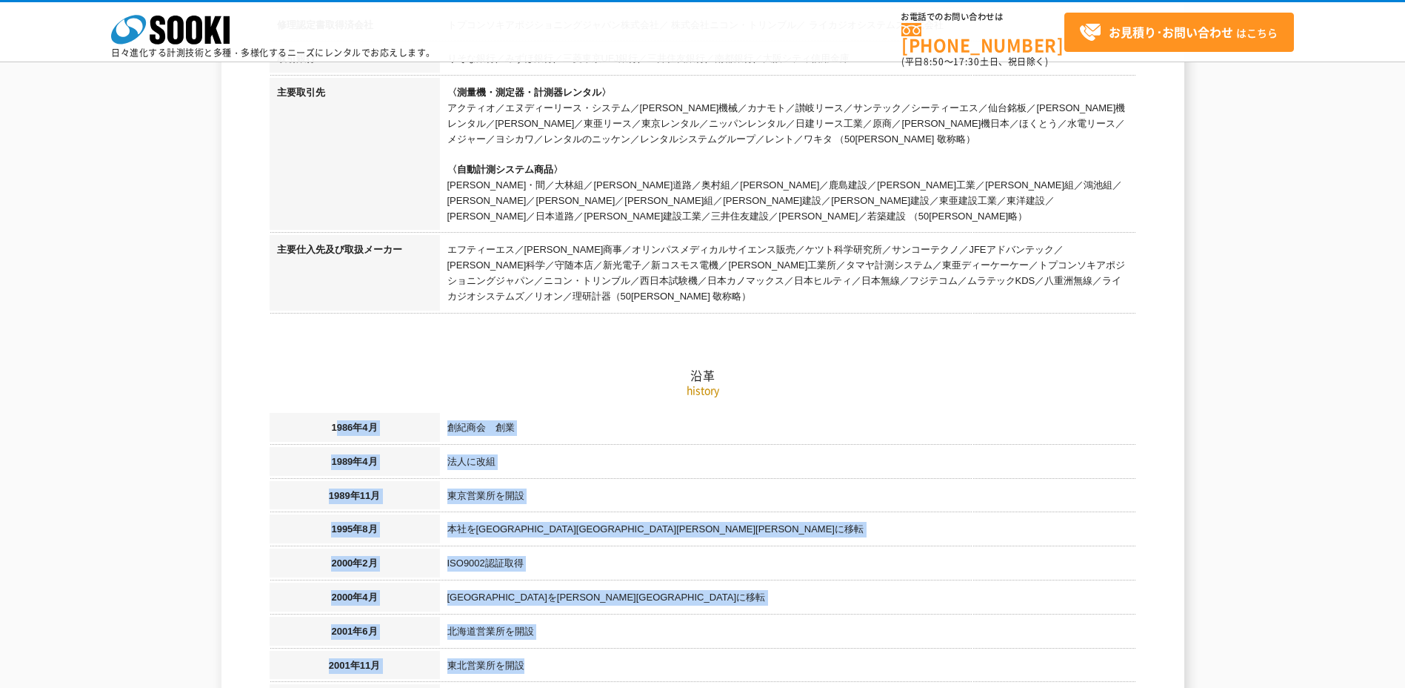
drag, startPoint x: 334, startPoint y: 421, endPoint x: 605, endPoint y: 651, distance: 355.3
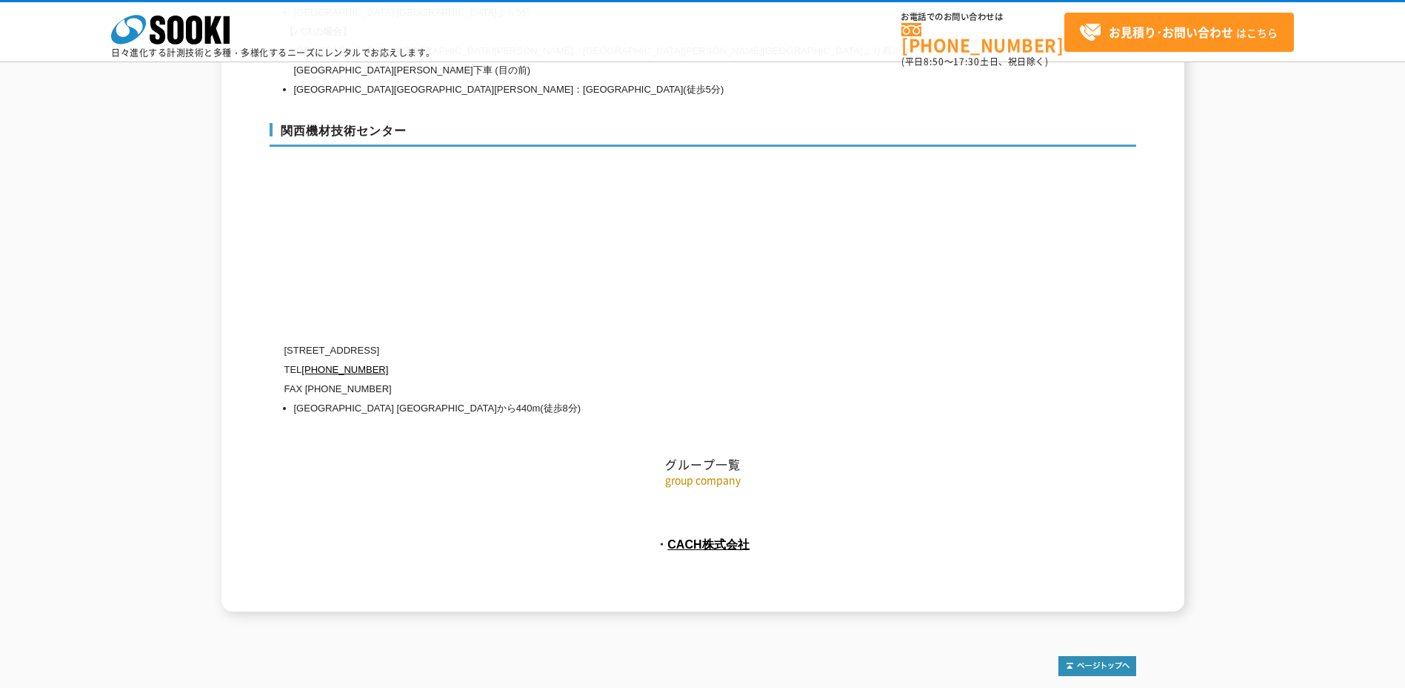
scroll to position [6645, 0]
